Goal: Information Seeking & Learning: Learn about a topic

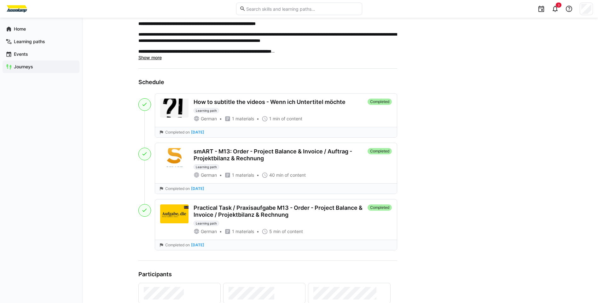
scroll to position [315, 0]
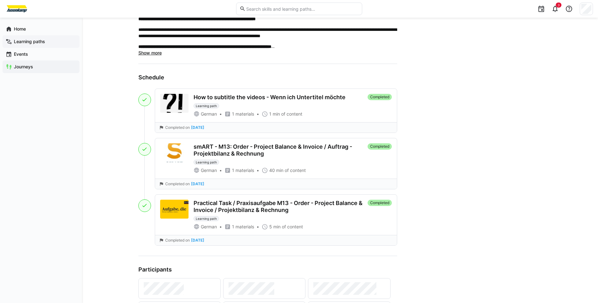
click at [42, 45] on div "Learning paths" at bounding box center [41, 41] width 77 height 13
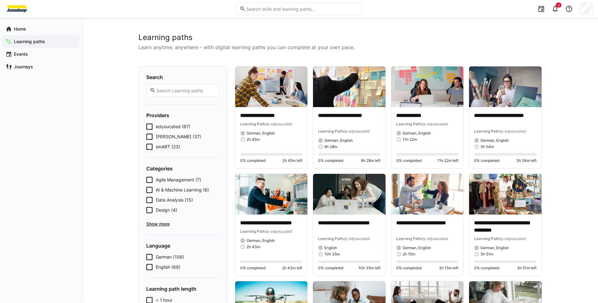
click at [150, 145] on icon at bounding box center [149, 147] width 6 height 6
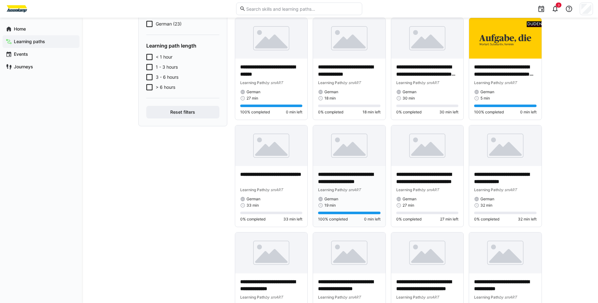
scroll to position [158, 0]
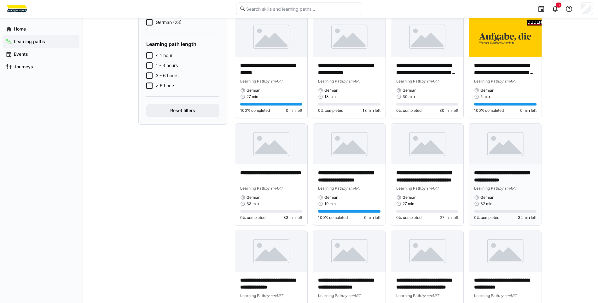
click at [496, 175] on p "**********" at bounding box center [505, 177] width 62 height 14
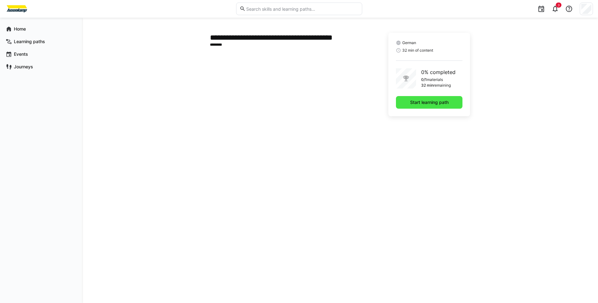
click at [420, 98] on span "Start learning path" at bounding box center [429, 102] width 67 height 13
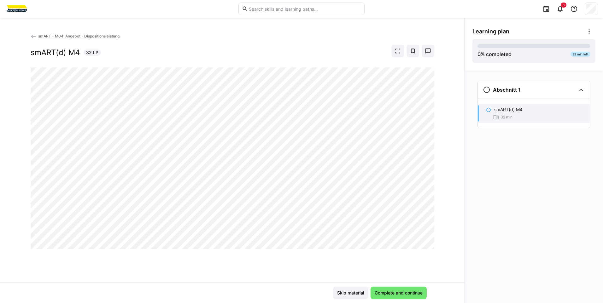
click at [325, 29] on div "smART - M04: Angebot - Dispositionsleistung smART(d) M4 32 LP Skip material Com…" at bounding box center [232, 161] width 464 height 286
click at [448, 192] on div "smART - M04: Angebot - Dispositionsleistung smART(d) M4 32 LP" at bounding box center [232, 158] width 464 height 250
